Goal: Task Accomplishment & Management: Use online tool/utility

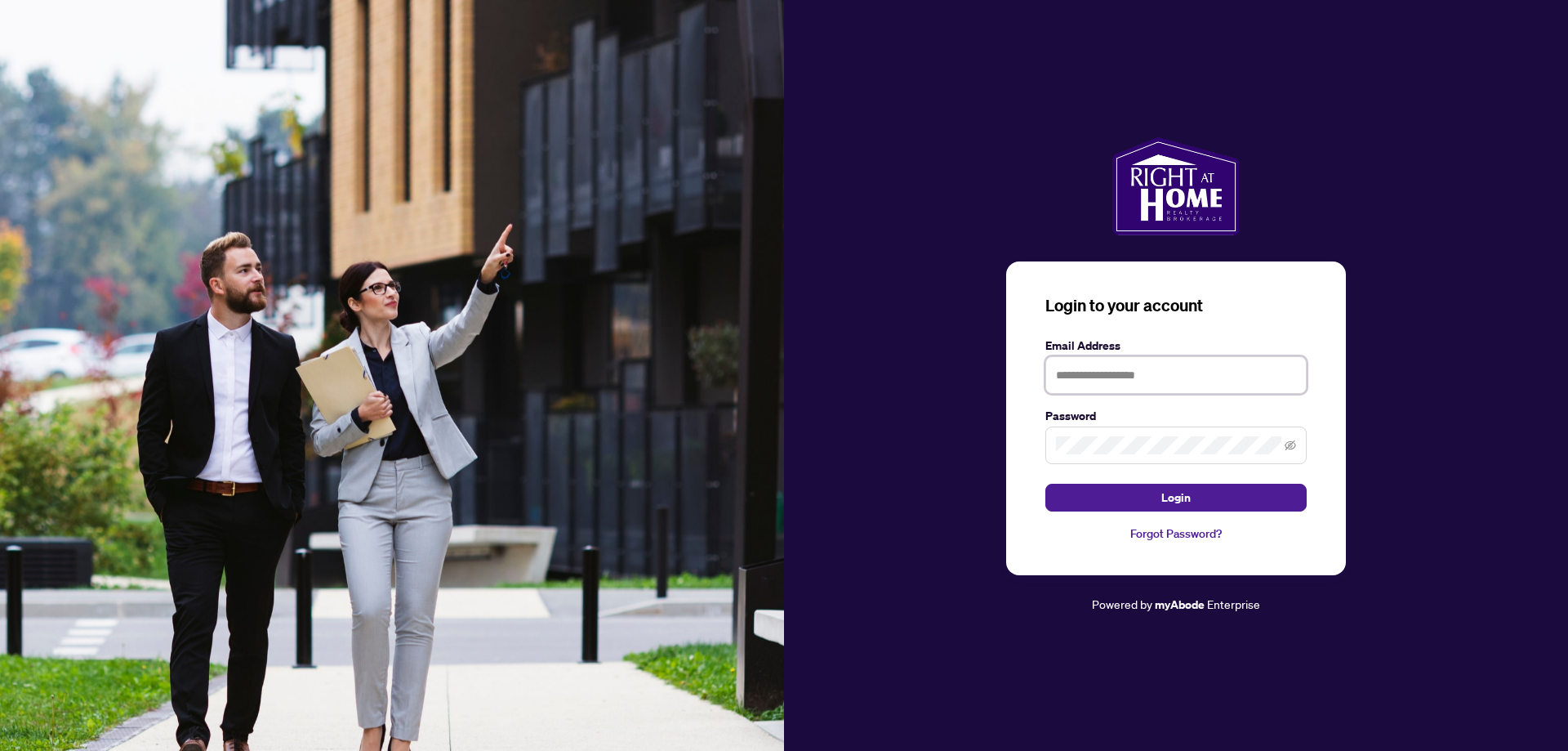
click at [1130, 371] on input "text" at bounding box center [1175, 376] width 261 height 38
type input "*"
type input "**********"
click at [1181, 498] on span "Login" at bounding box center [1175, 497] width 29 height 26
click at [1160, 488] on button "Login" at bounding box center [1175, 497] width 261 height 28
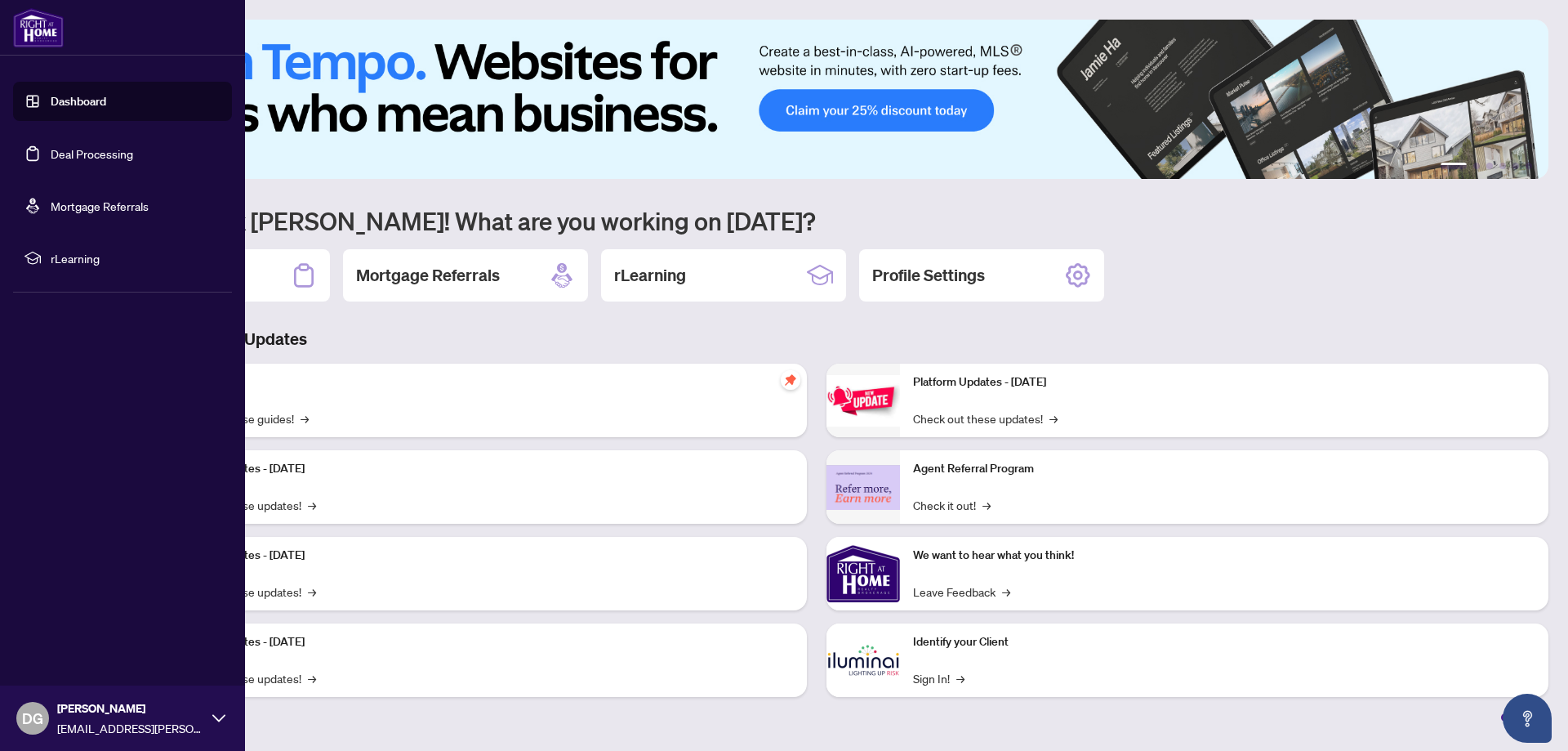
click at [60, 155] on link "Deal Processing" at bounding box center [92, 153] width 83 height 15
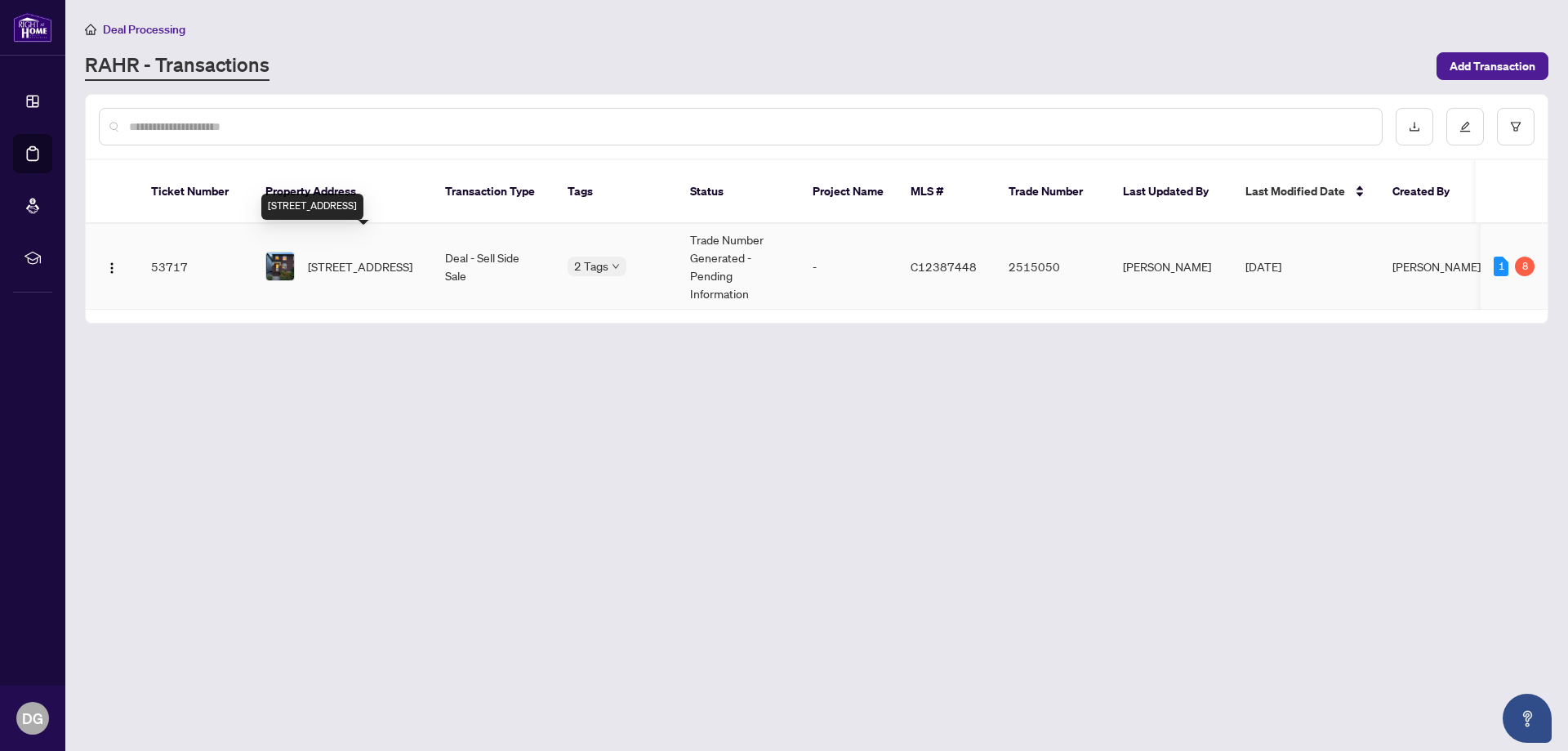
click at [383, 257] on span "[STREET_ADDRESS]" at bounding box center [360, 266] width 104 height 18
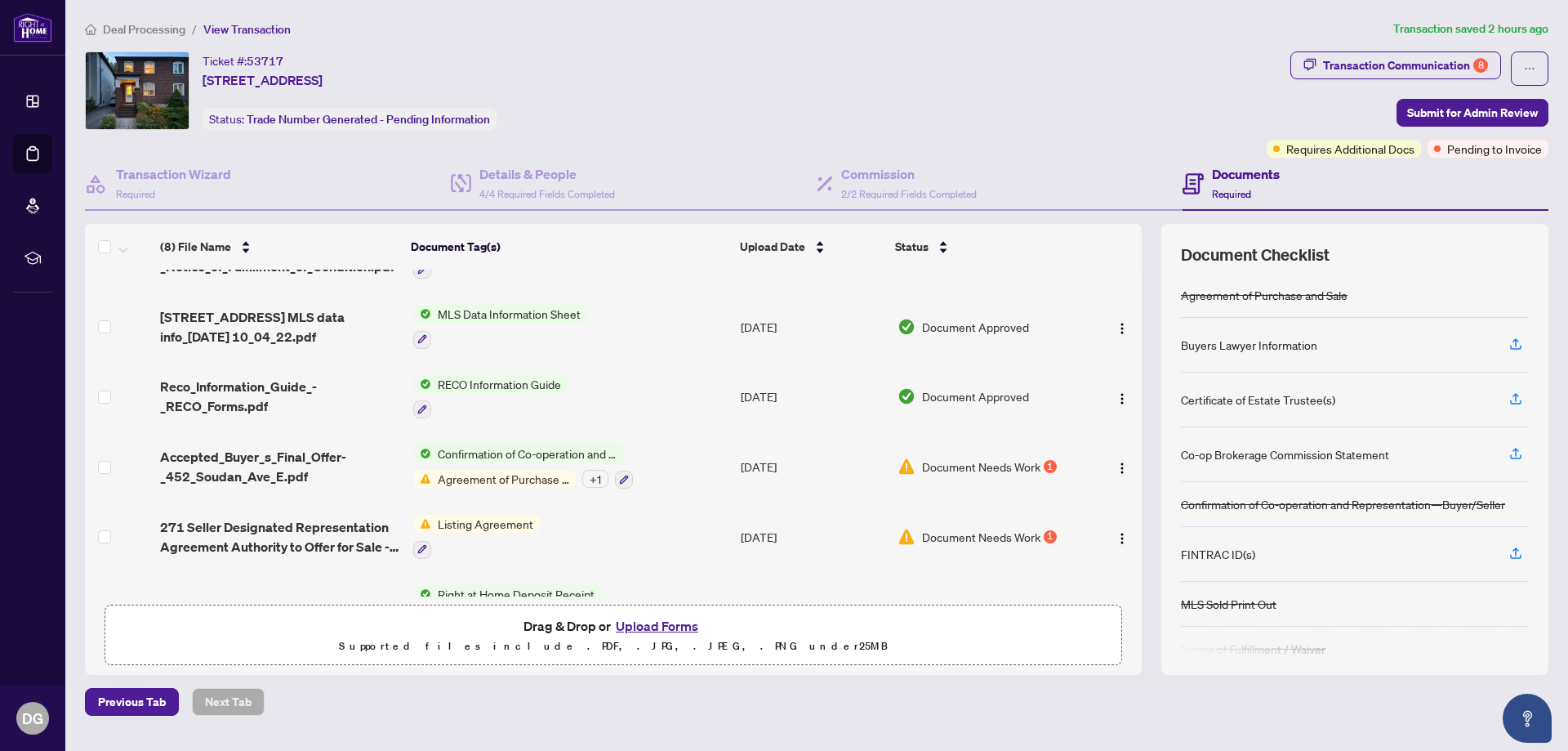
scroll to position [163, 0]
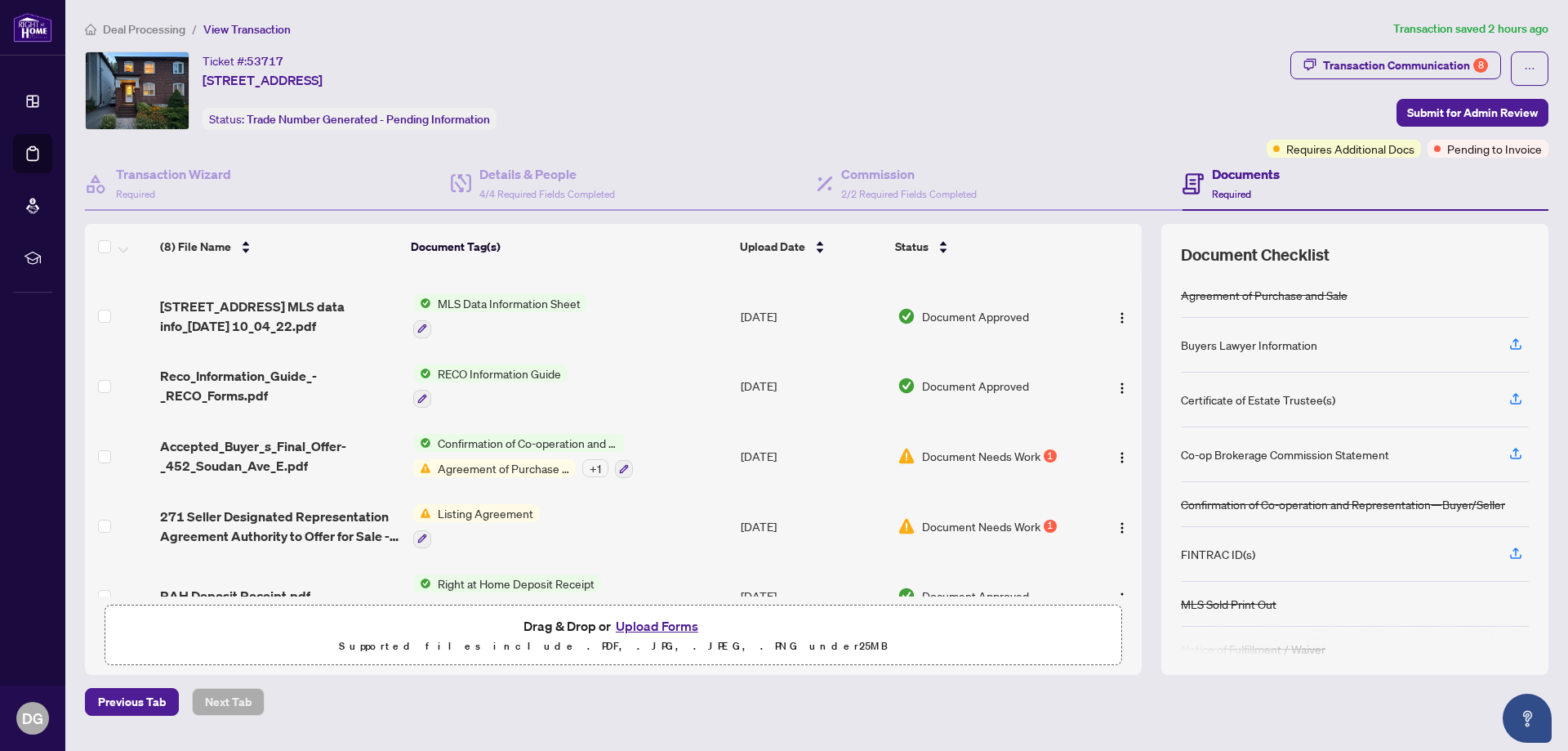
click at [490, 459] on span "Agreement of Purchase and Sale" at bounding box center [503, 468] width 144 height 18
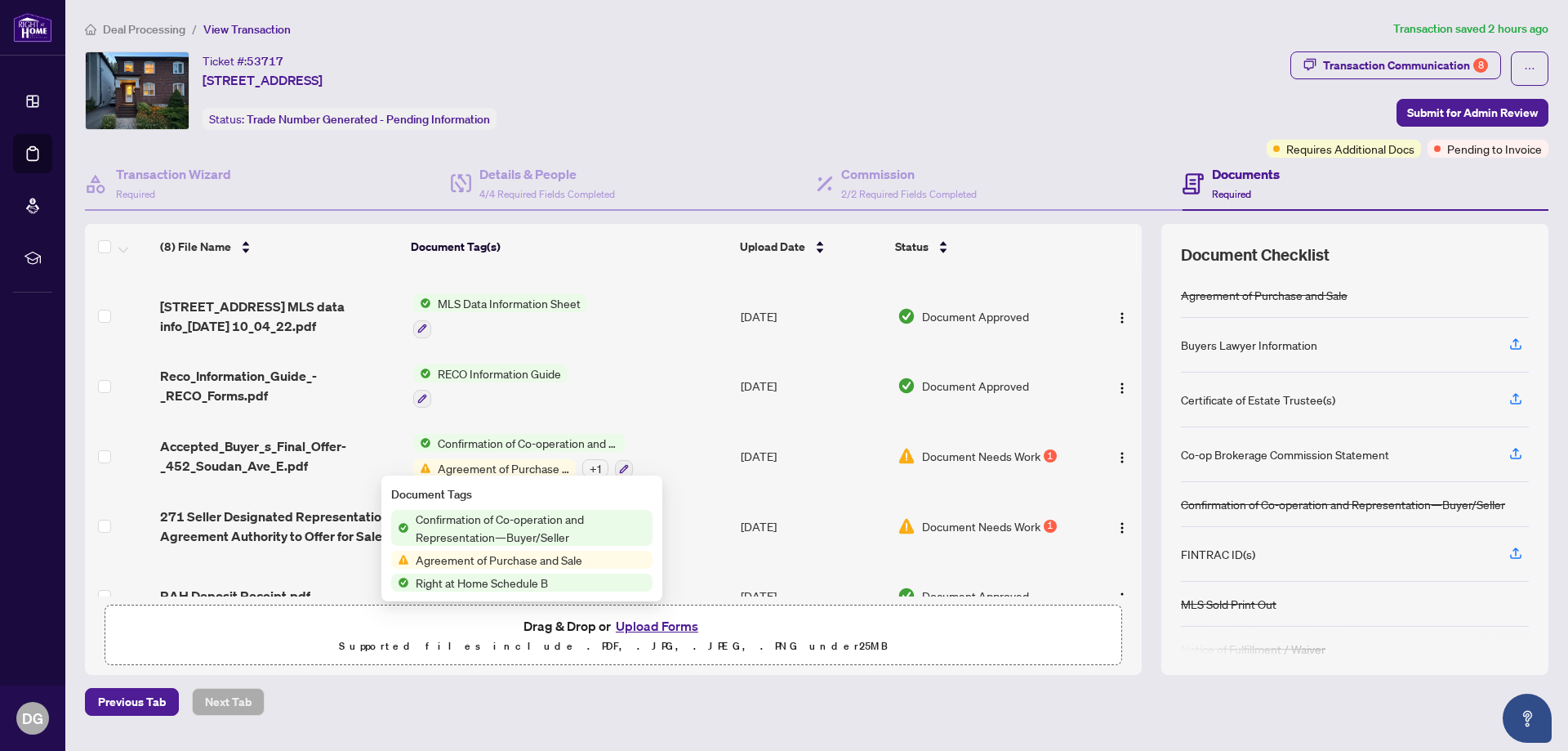
click at [734, 123] on div "Ticket #: 53717 452 Soudan Ave, Toronto, Ontario M4S 1X2, Canada Status: Trade …" at bounding box center [672, 91] width 1175 height 79
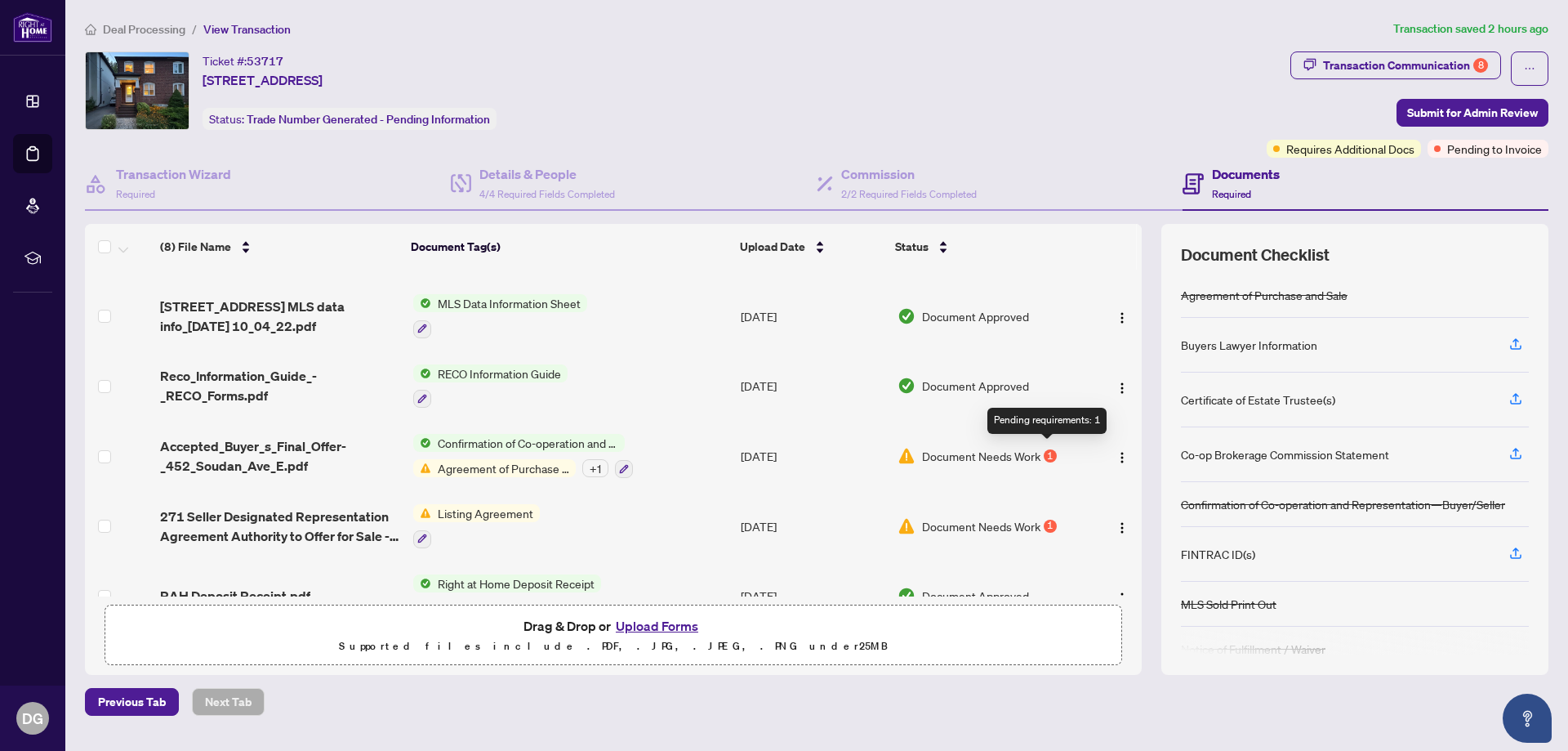
click at [1048, 449] on div "1" at bounding box center [1049, 455] width 13 height 13
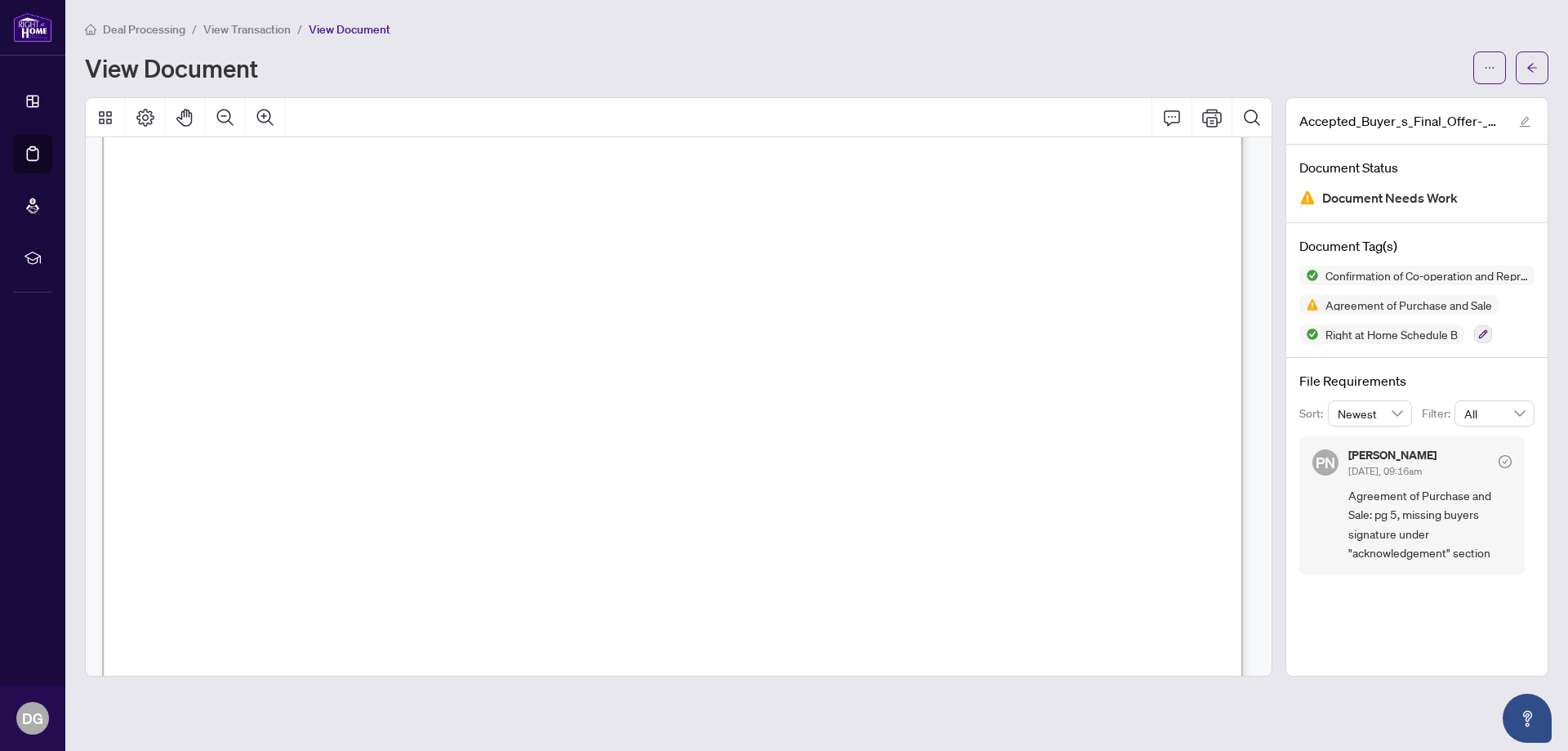
scroll to position [8331, 0]
